Goal: Check status: Check status

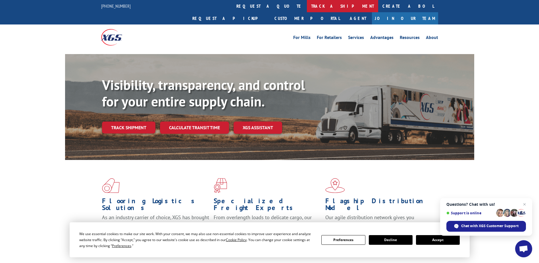
click at [307, 8] on link "track a shipment" at bounding box center [342, 6] width 71 height 12
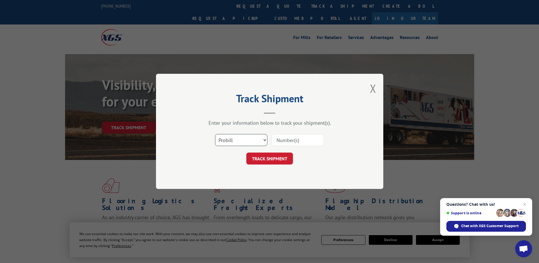
click at [264, 139] on select "Select category... Probill BOL PO" at bounding box center [241, 140] width 52 height 12
click at [265, 139] on select "Select category... Probill BOL PO" at bounding box center [241, 140] width 52 height 12
drag, startPoint x: 296, startPoint y: 139, endPoint x: 300, endPoint y: 141, distance: 4.1
click at [298, 142] on input at bounding box center [298, 140] width 52 height 12
paste input "17522545"
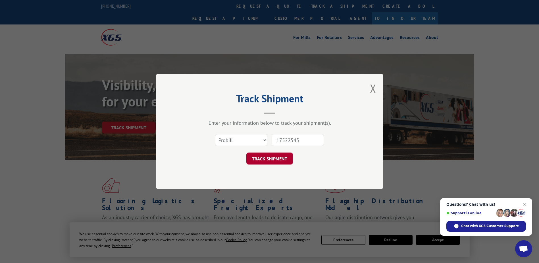
type input "17522545"
drag, startPoint x: 274, startPoint y: 160, endPoint x: 275, endPoint y: 157, distance: 3.0
click at [274, 159] on button "TRACK SHIPMENT" at bounding box center [269, 159] width 47 height 12
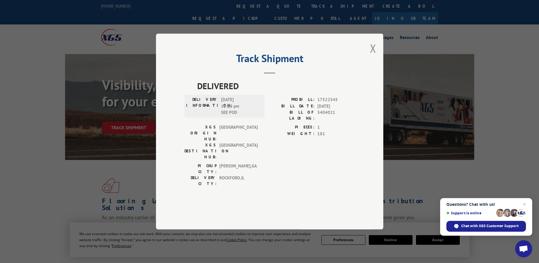
click at [342, 154] on div "PIECES: 1 WEIGHT: 181" at bounding box center [312, 143] width 85 height 39
click at [480, 224] on span "Chat with XGS Customer Support" at bounding box center [489, 225] width 57 height 5
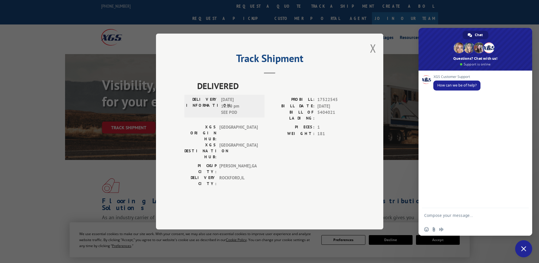
click at [401, 82] on div "Track Shipment DELIVERED DELIVERY INFORMATION: [DATE] 12:20 pm SEE POD PROBILL:…" at bounding box center [269, 131] width 539 height 263
click at [526, 249] on span "Close chat" at bounding box center [523, 248] width 5 height 5
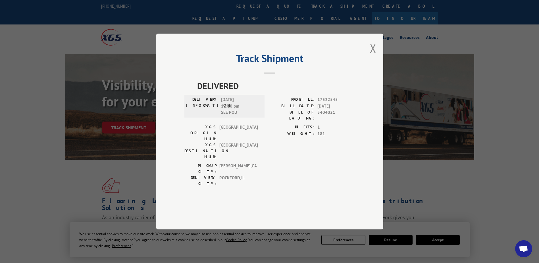
click at [371, 56] on button "Close modal" at bounding box center [373, 48] width 6 height 15
